Goal: Task Accomplishment & Management: Manage account settings

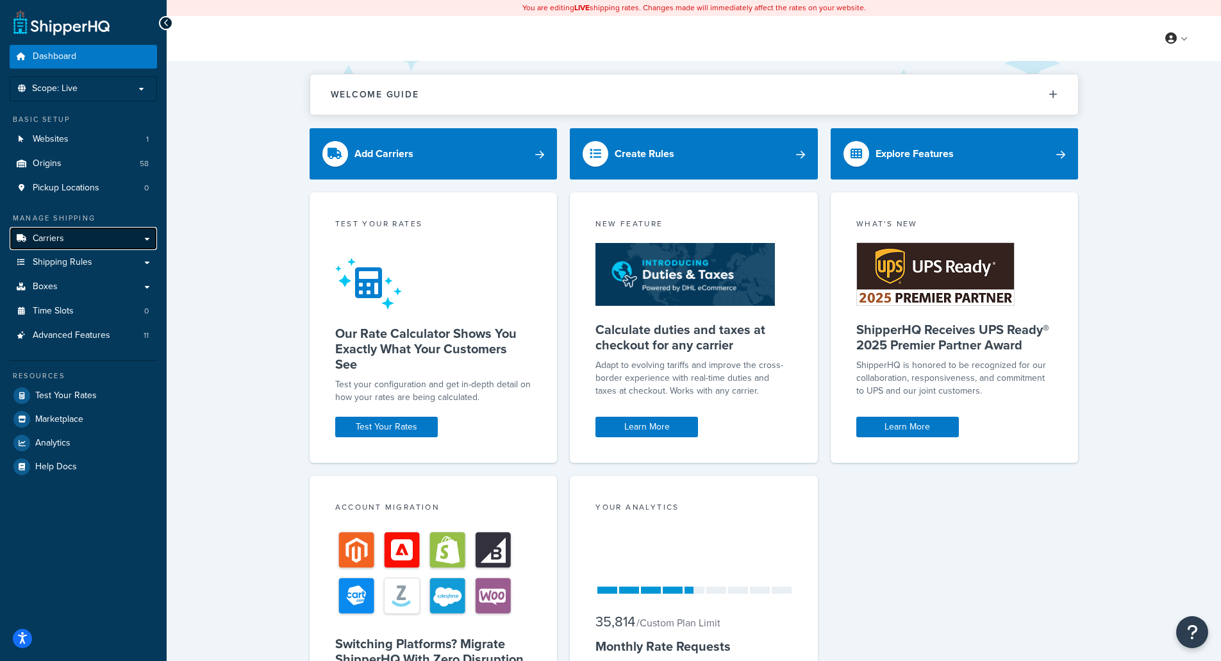
click at [46, 237] on span "Carriers" at bounding box center [48, 238] width 31 height 11
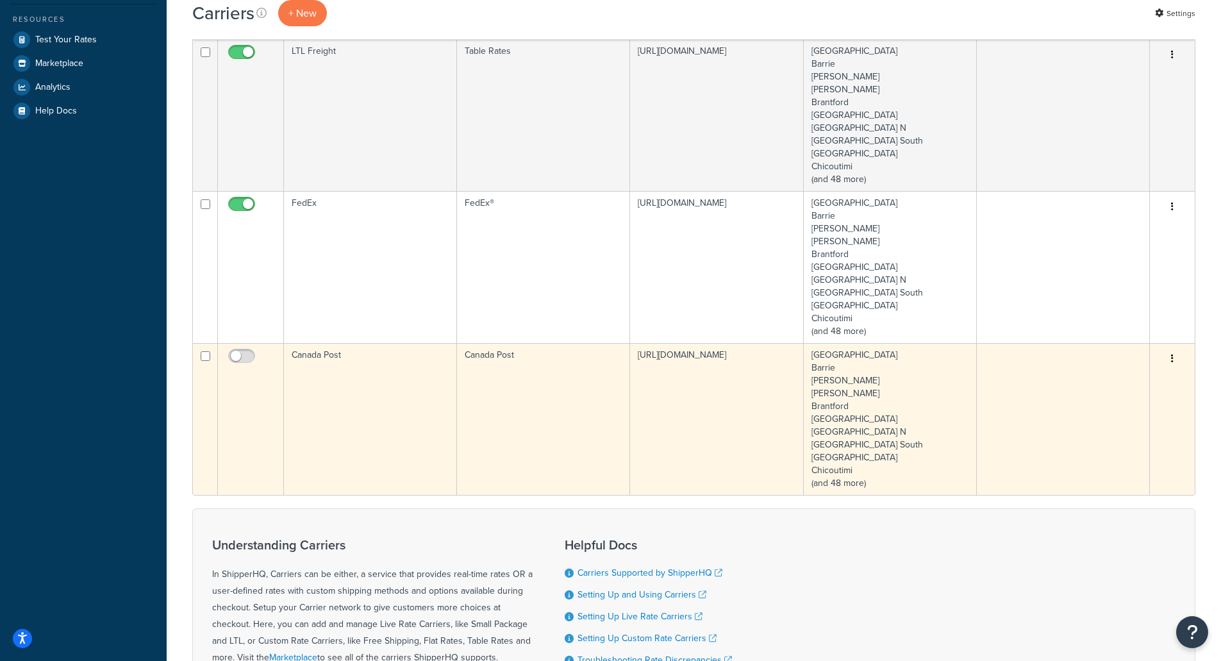
scroll to position [449, 0]
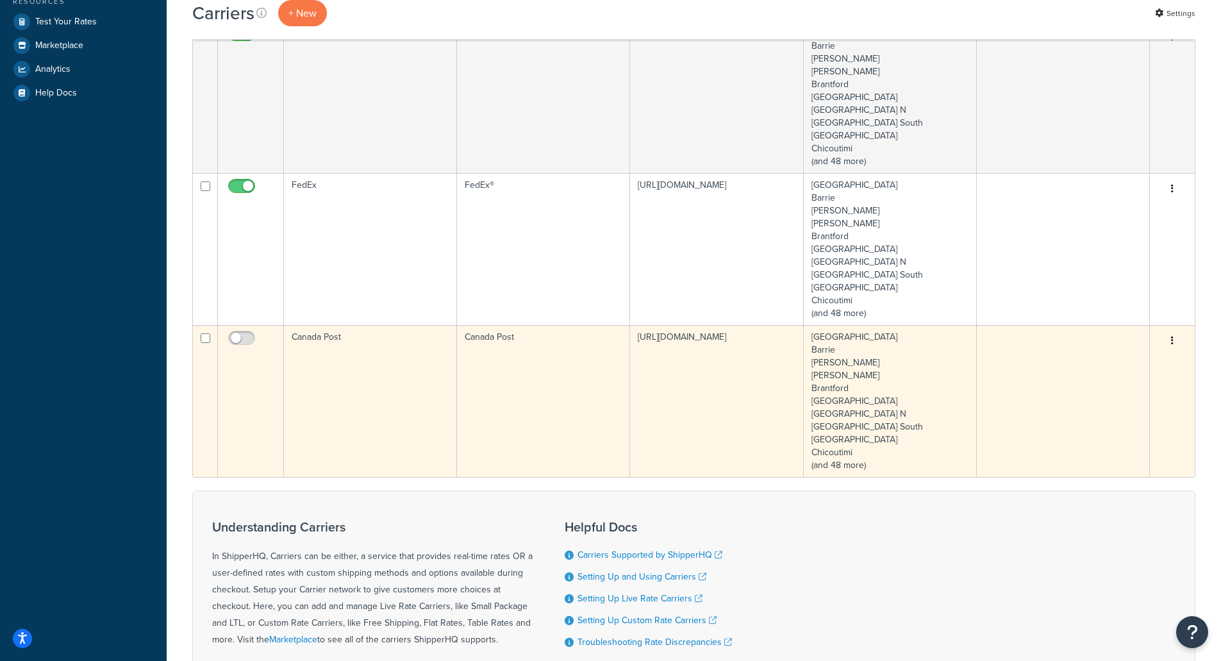
click at [389, 384] on td "Canada Post" at bounding box center [370, 401] width 173 height 152
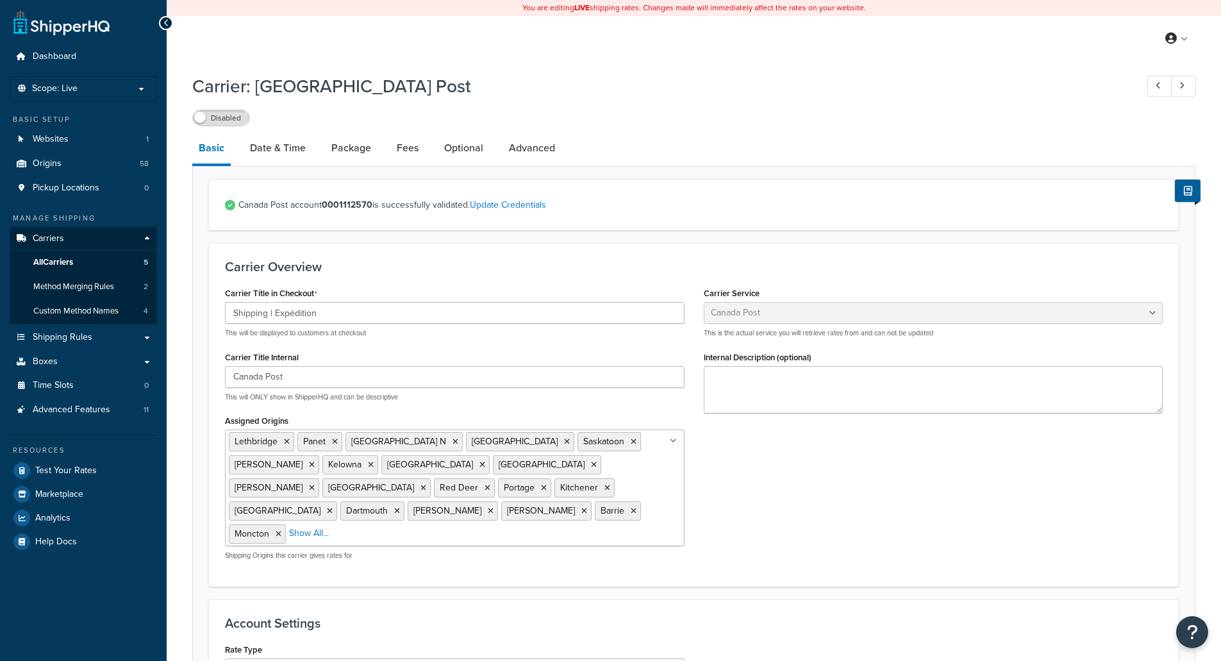
select select "canadaPost"
select select "NEGOTIATED"
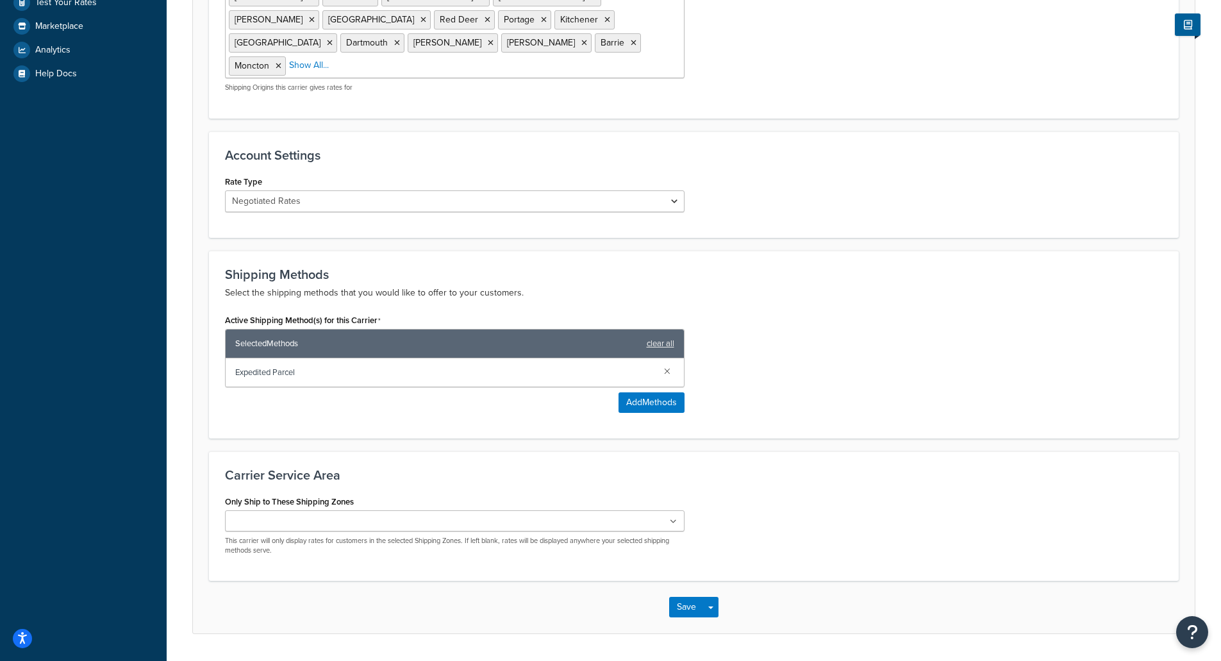
scroll to position [482, 0]
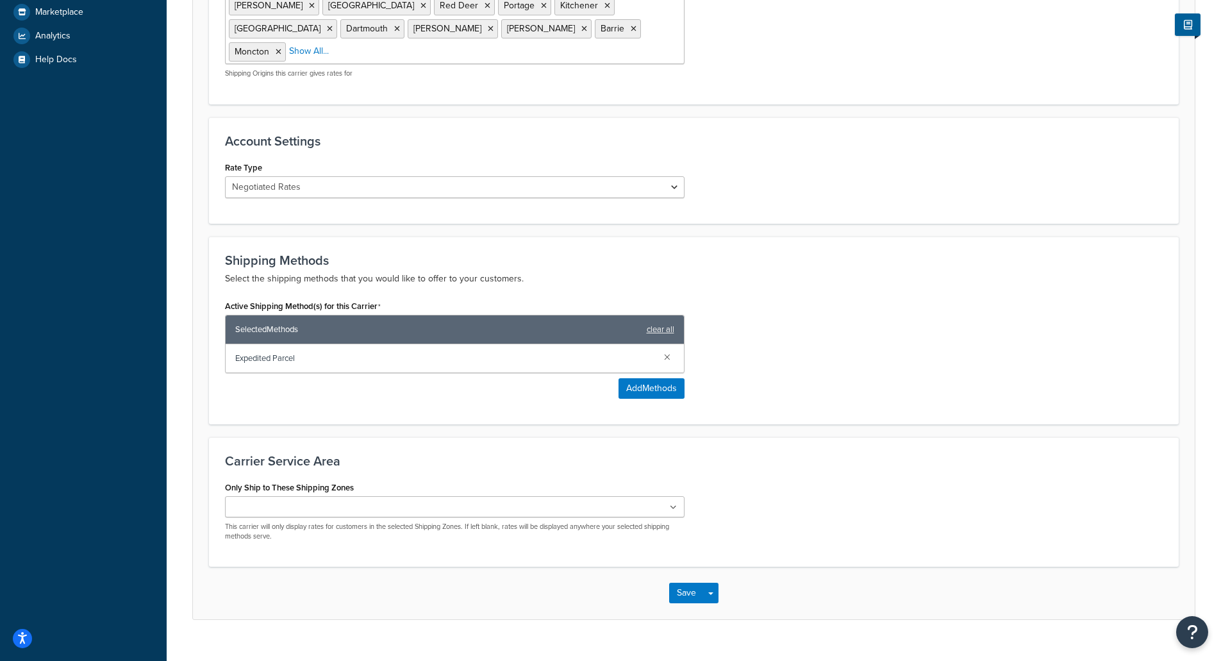
click at [671, 504] on icon at bounding box center [673, 508] width 7 height 8
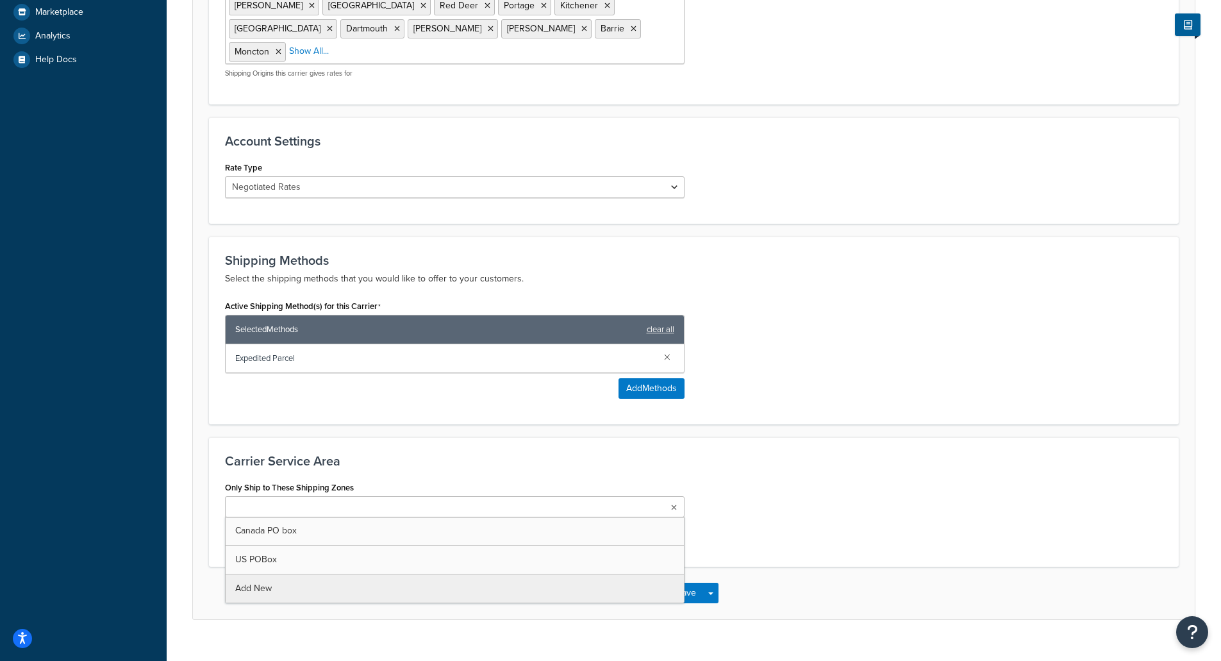
click at [792, 480] on div "Only Ship to These Shipping Zones Canada PO box US POBox Add New This carrier w…" at bounding box center [693, 514] width 957 height 73
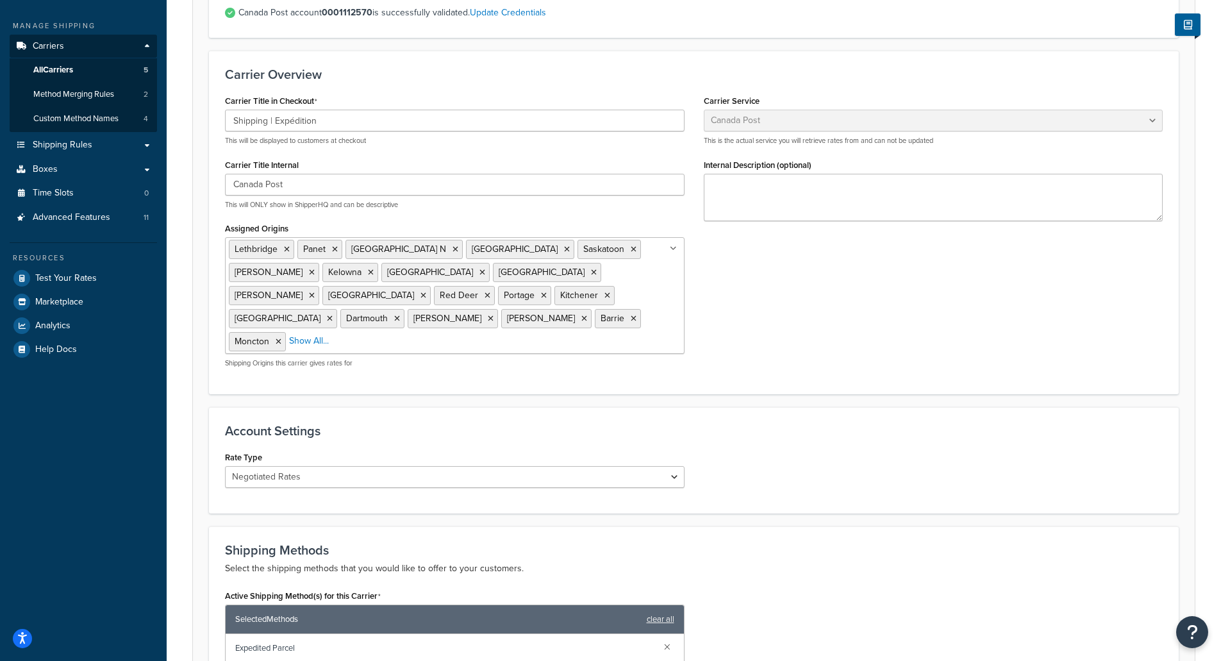
scroll to position [0, 0]
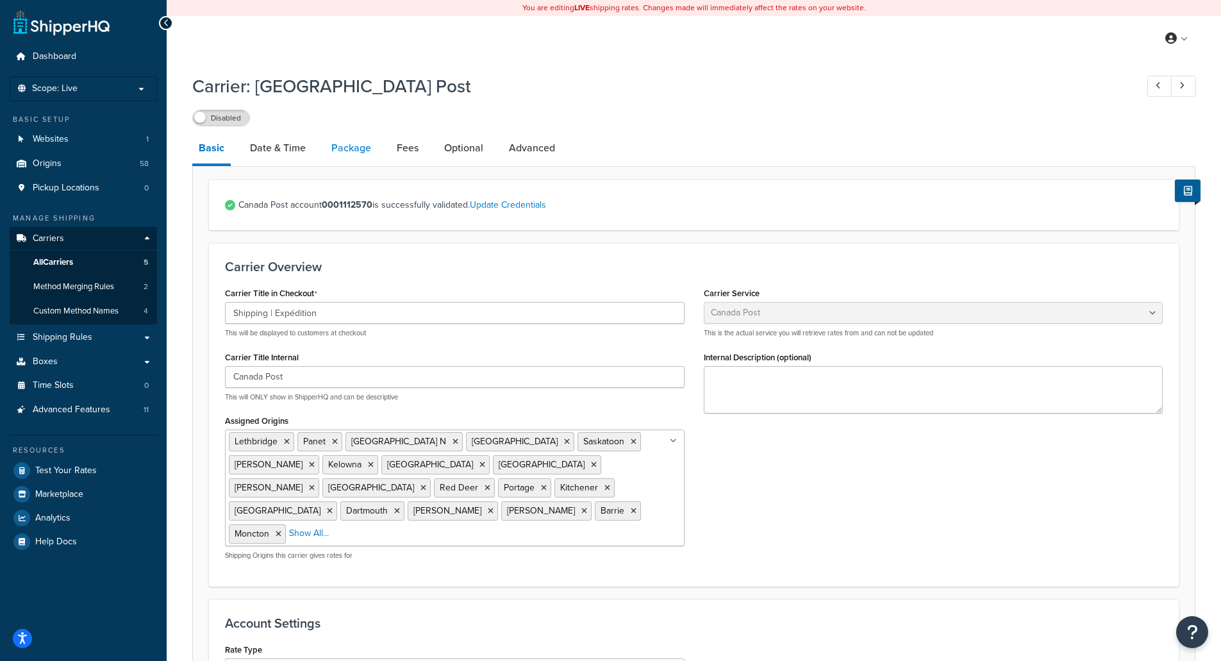
click at [358, 147] on link "Package" at bounding box center [351, 148] width 53 height 31
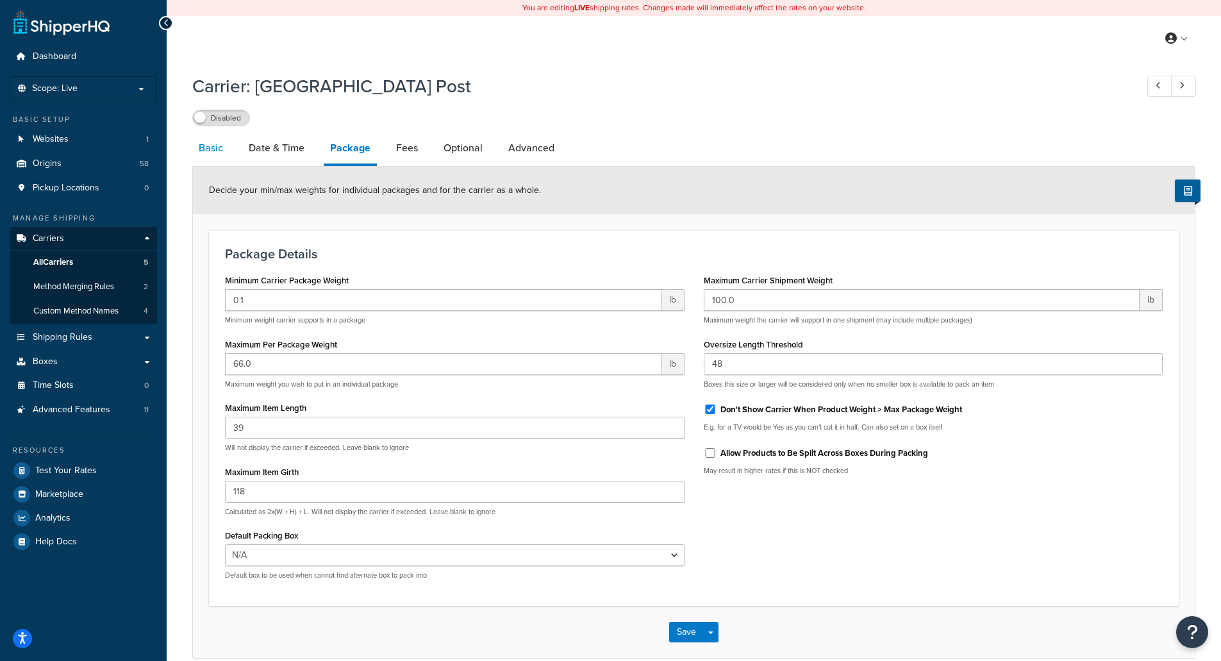
click at [205, 144] on link "Basic" at bounding box center [210, 148] width 37 height 31
select select "canadaPost"
select select "NEGOTIATED"
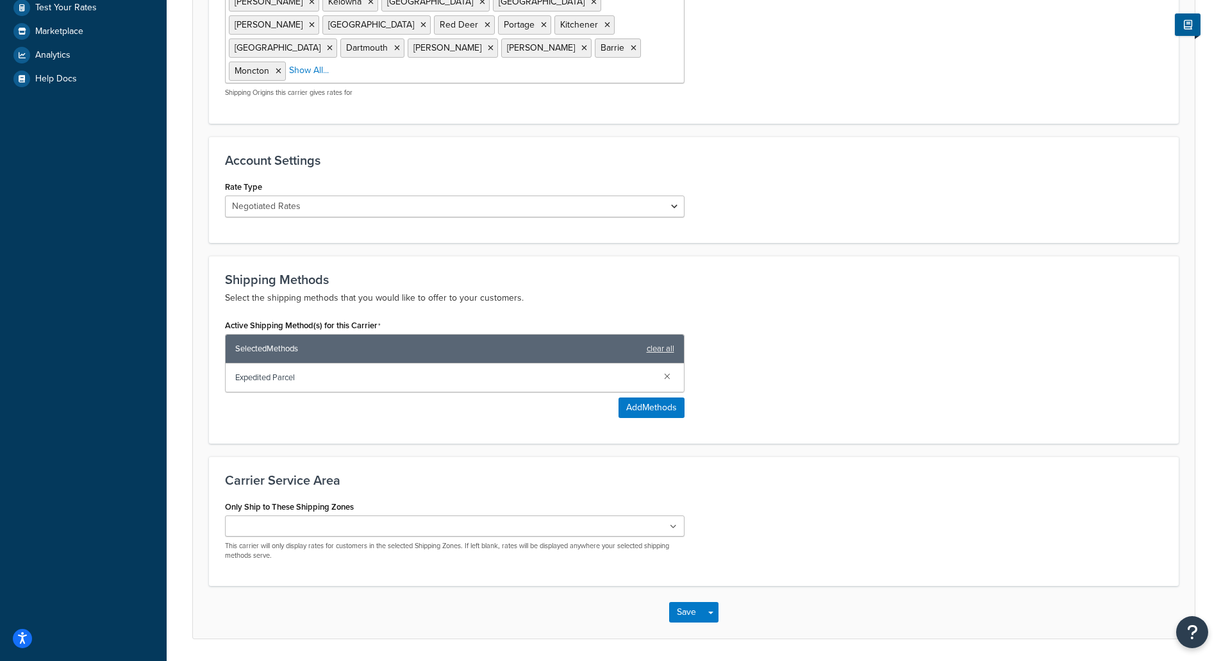
scroll to position [482, 0]
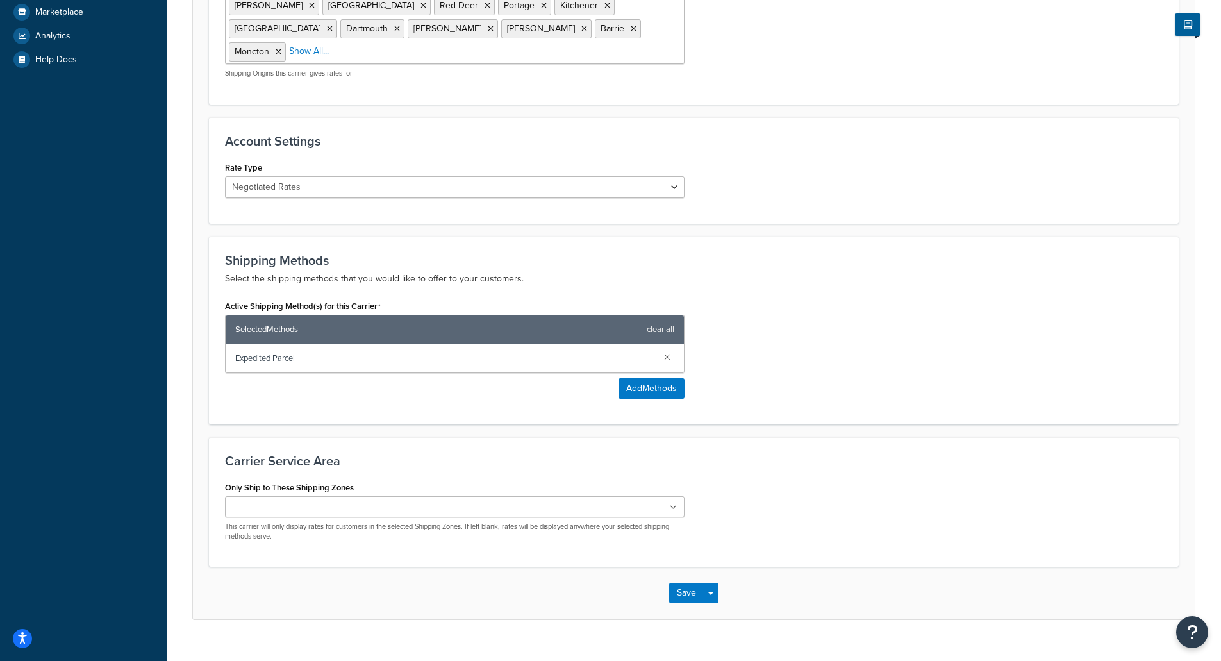
click at [672, 504] on icon at bounding box center [673, 508] width 7 height 8
click at [514, 394] on div "Shipping Methods Select the shipping methods that you would like to offer to yo…" at bounding box center [694, 331] width 970 height 188
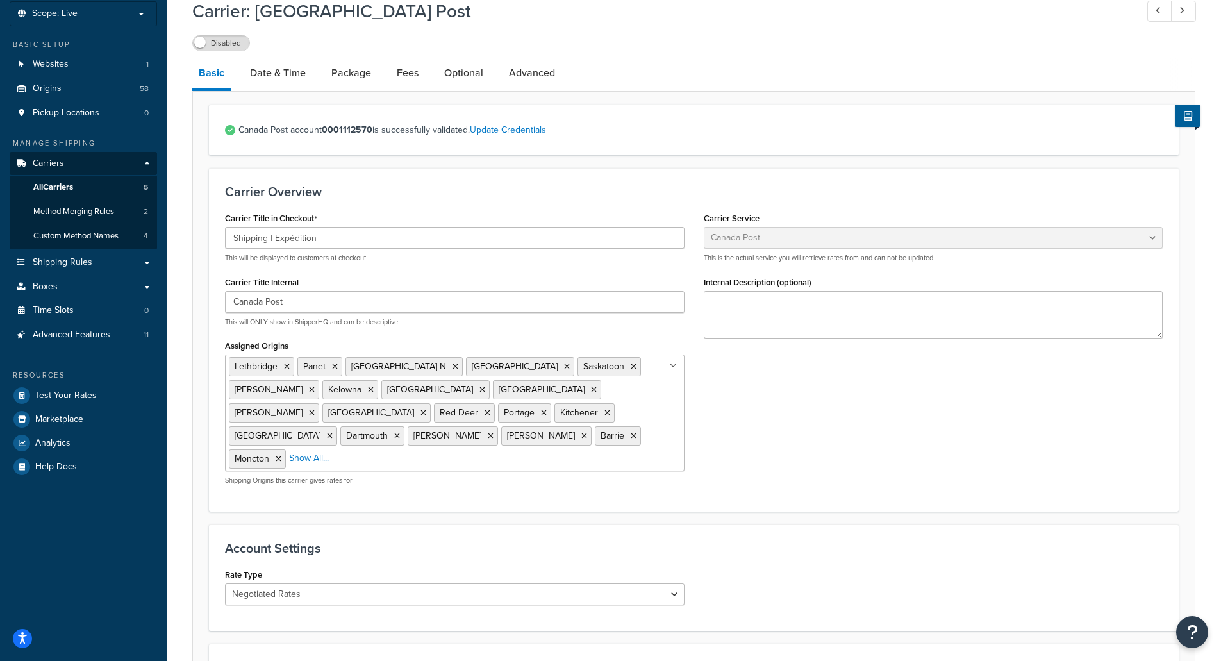
scroll to position [33, 0]
